Goal: Transaction & Acquisition: Download file/media

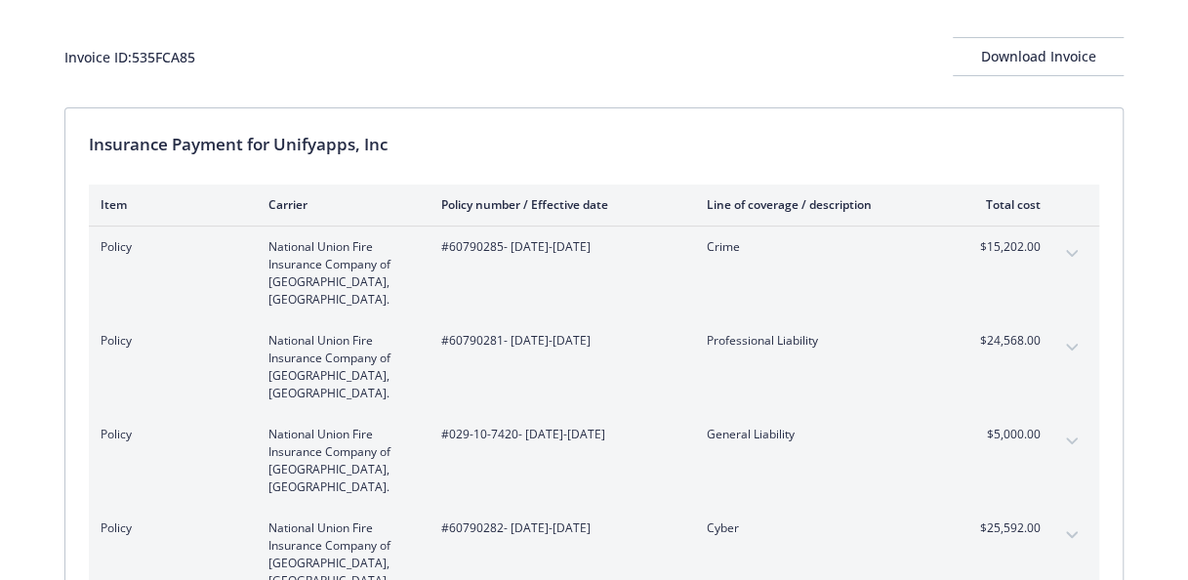
scroll to position [98, 0]
click at [1069, 248] on icon "expand content" at bounding box center [1072, 251] width 12 height 7
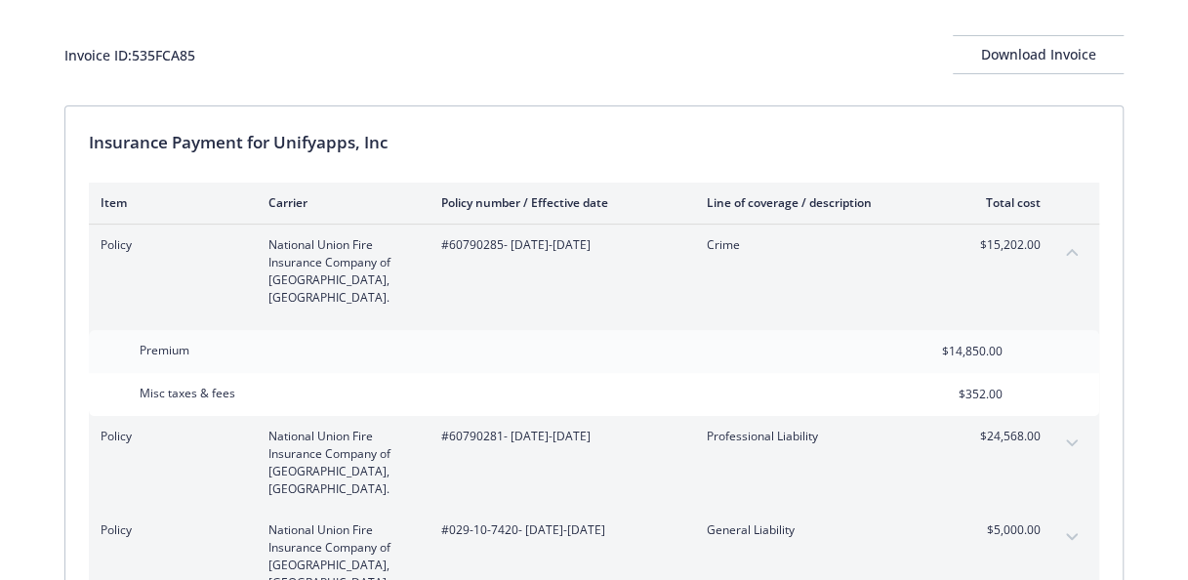
click at [1074, 439] on icon "expand content" at bounding box center [1072, 443] width 12 height 8
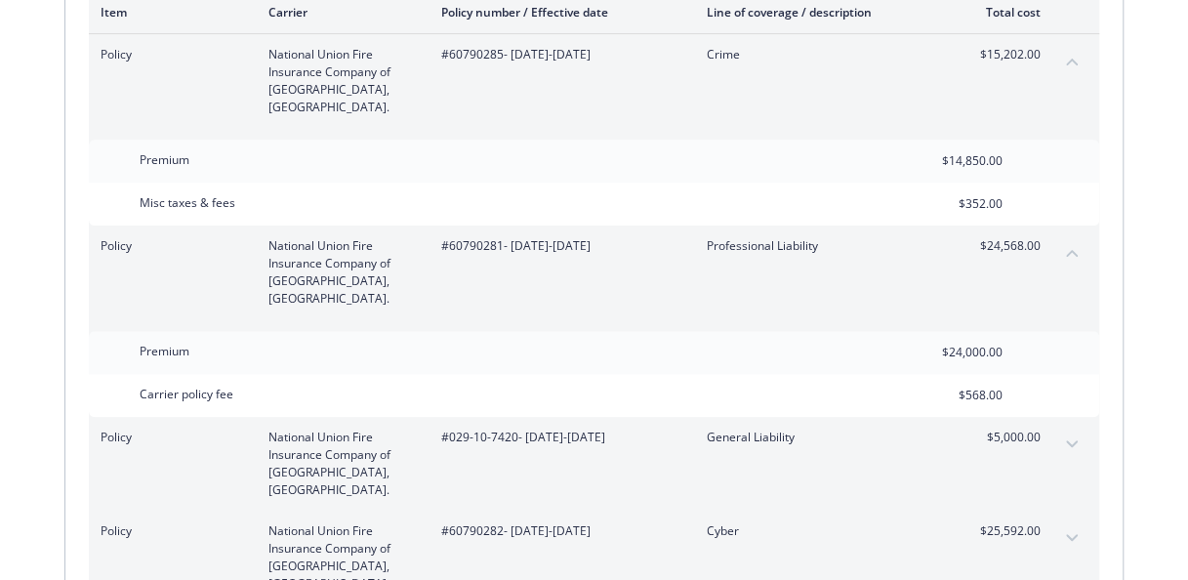
scroll to position [293, 0]
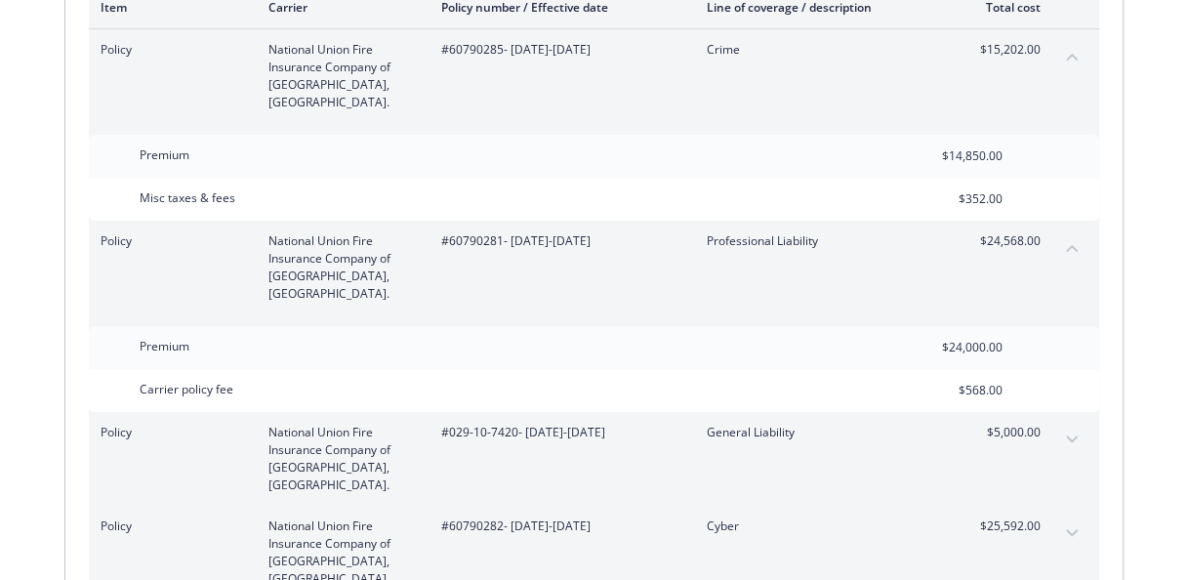
click at [1062, 424] on button "expand content" at bounding box center [1071, 439] width 31 height 31
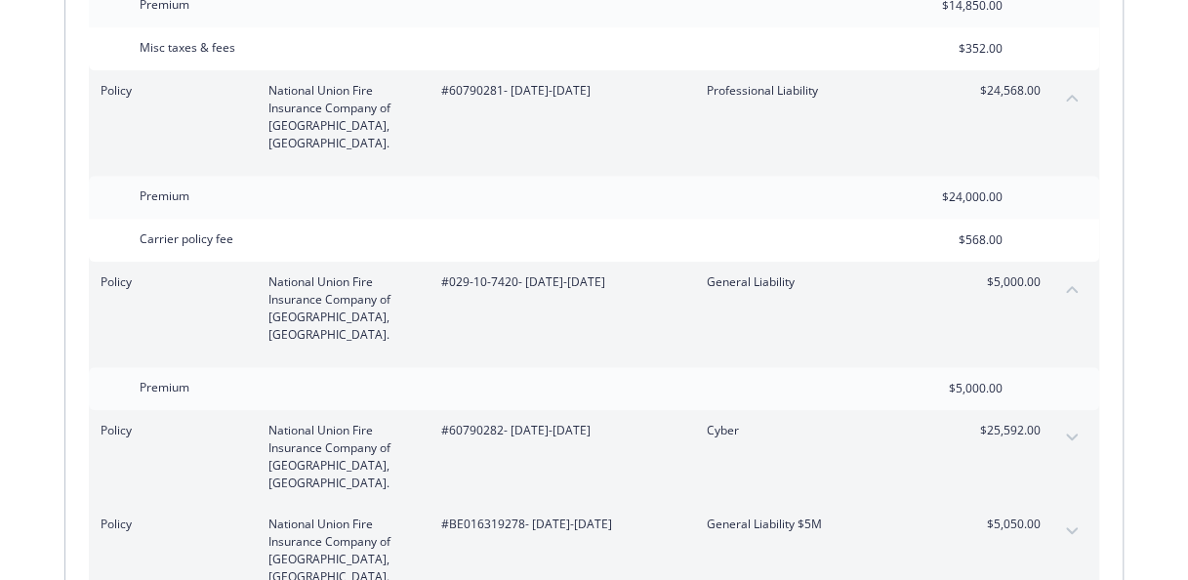
scroll to position [488, 0]
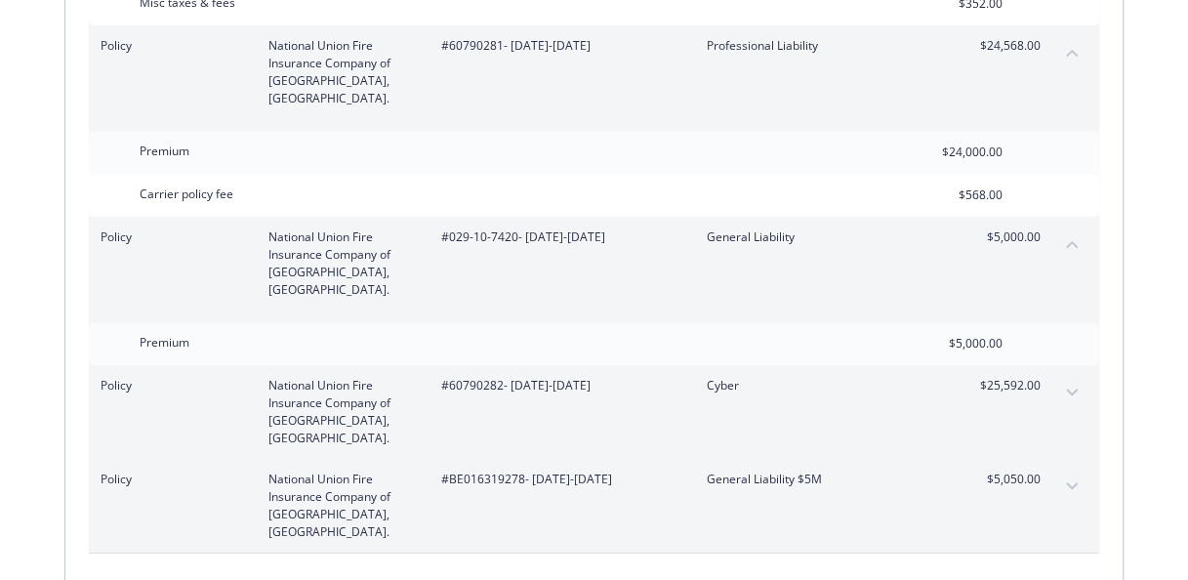
click at [1070, 377] on button "expand content" at bounding box center [1071, 392] width 31 height 31
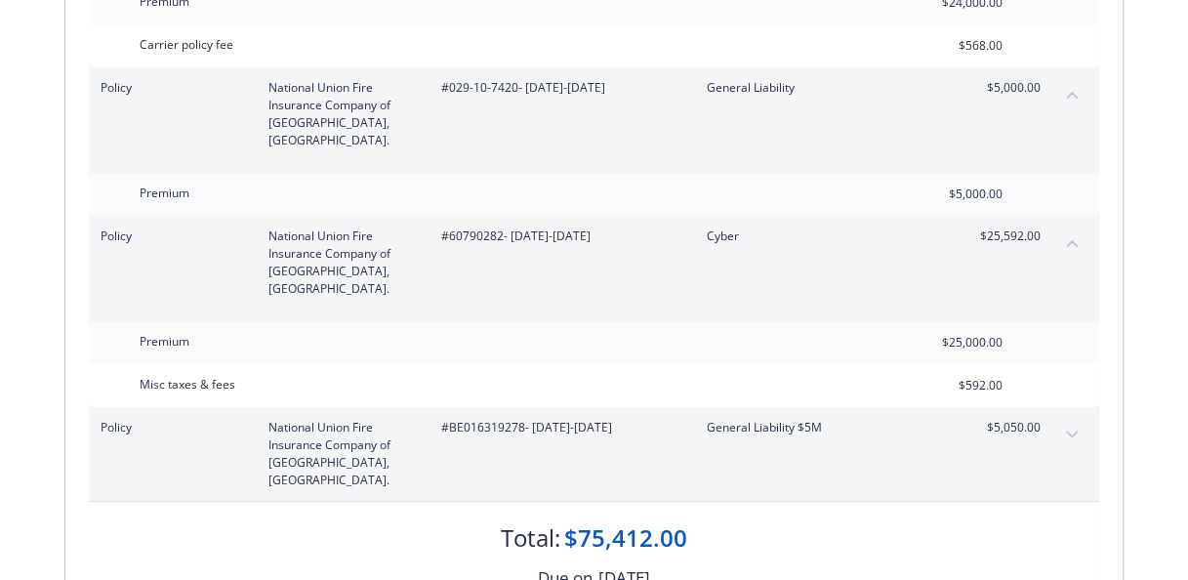
scroll to position [683, 0]
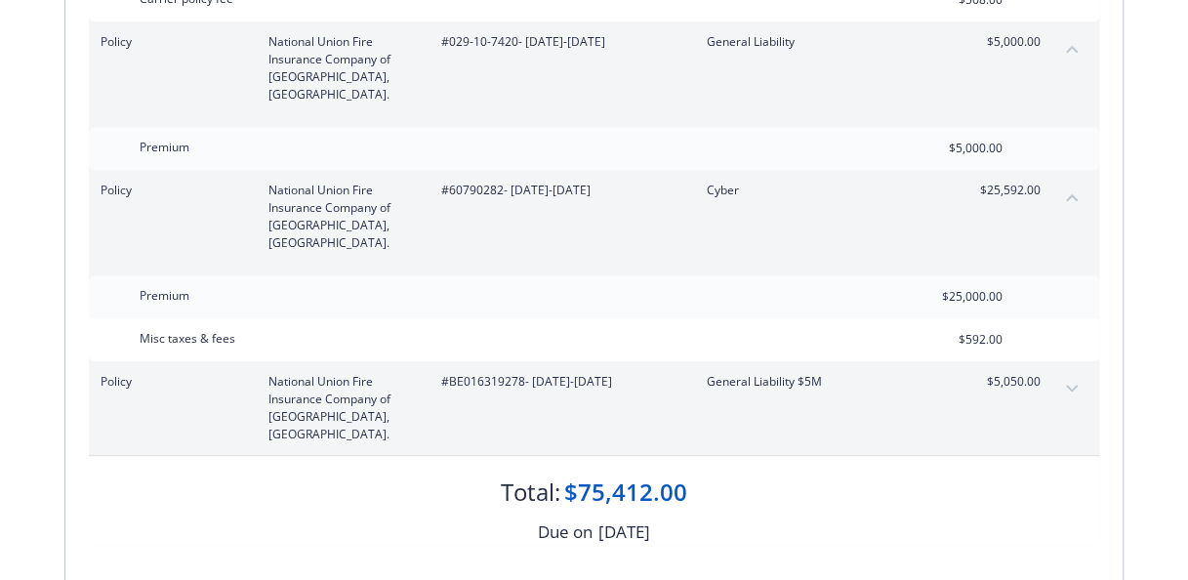
click at [1063, 373] on button "expand content" at bounding box center [1071, 388] width 31 height 31
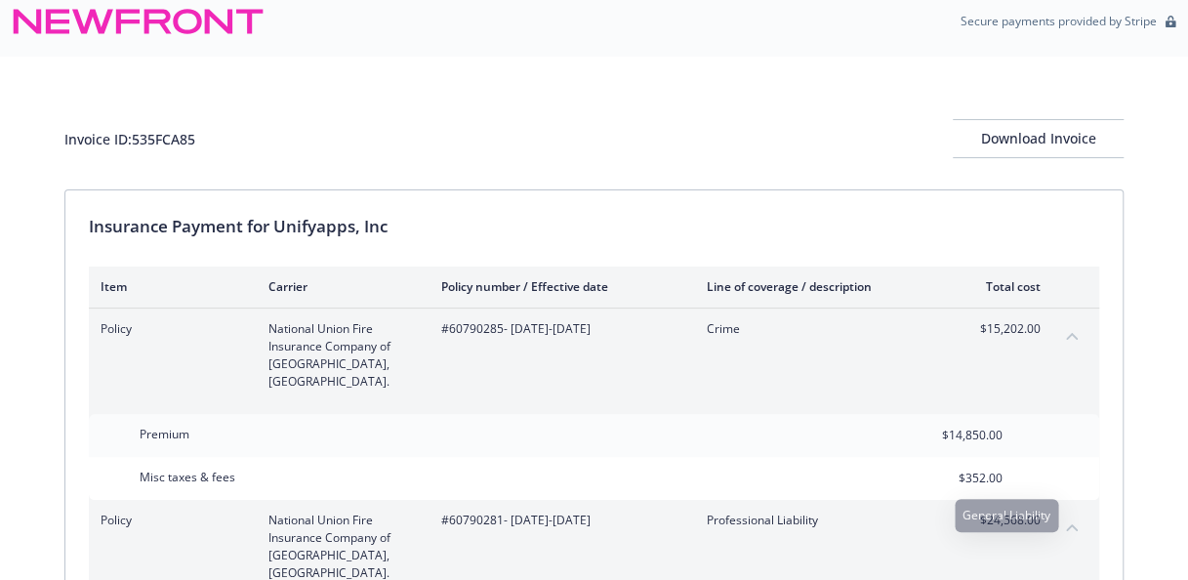
scroll to position [0, 0]
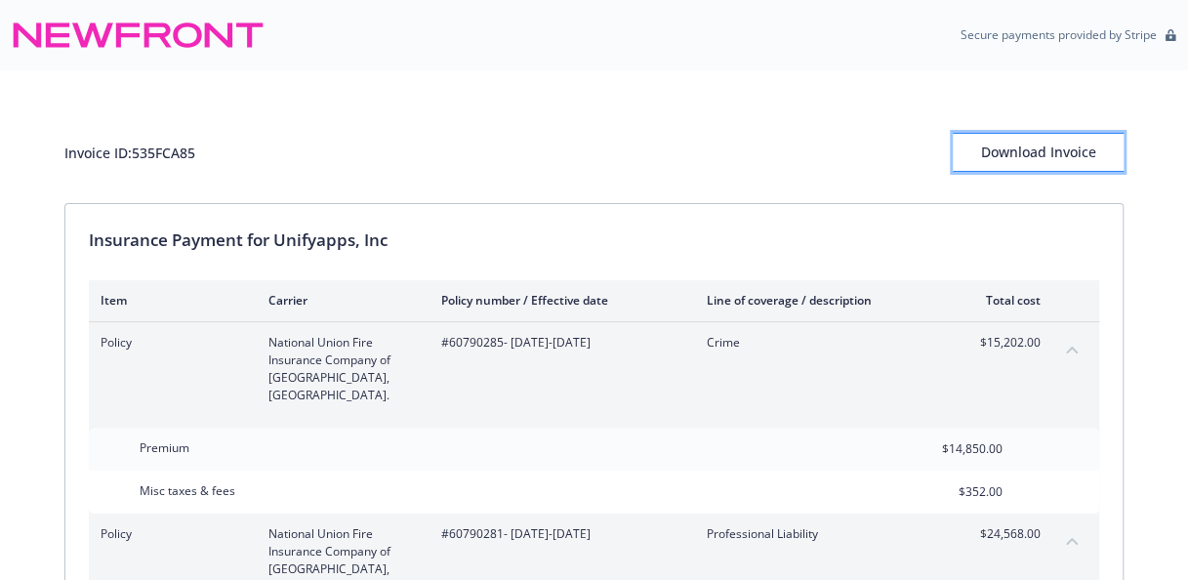
click at [975, 140] on button "Download Invoice" at bounding box center [1038, 152] width 171 height 39
